Goal: Find specific page/section: Find specific page/section

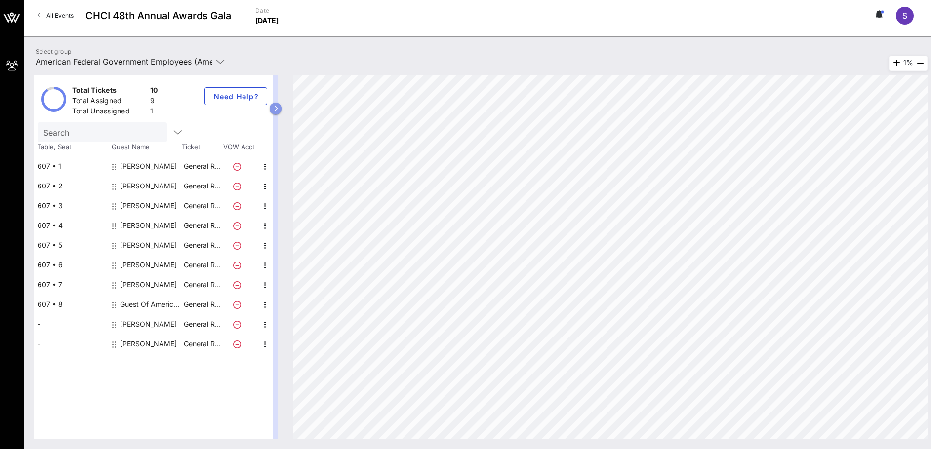
click at [275, 109] on icon "button" at bounding box center [276, 109] width 4 height 6
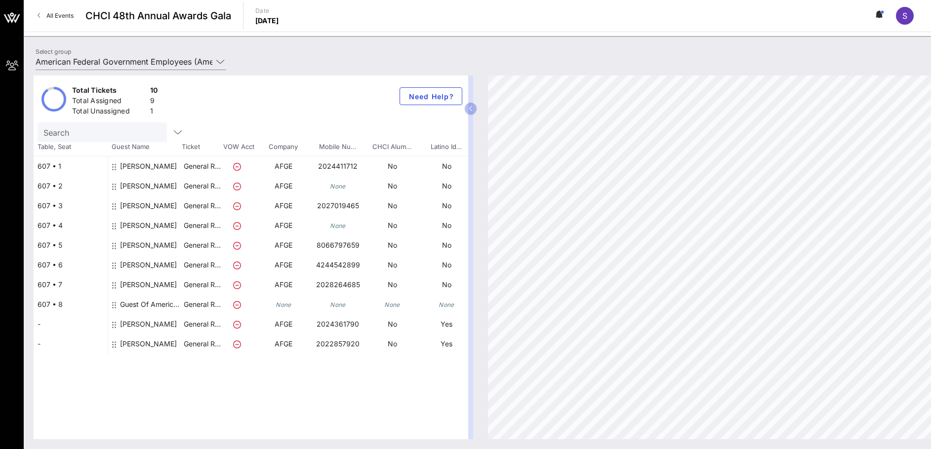
click at [345, 433] on div "Total Tickets 10 Total Assigned 9 Total Unassigned 1 Need Help? Search Table, S…" at bounding box center [251, 258] width 434 height 364
